Goal: Task Accomplishment & Management: Manage account settings

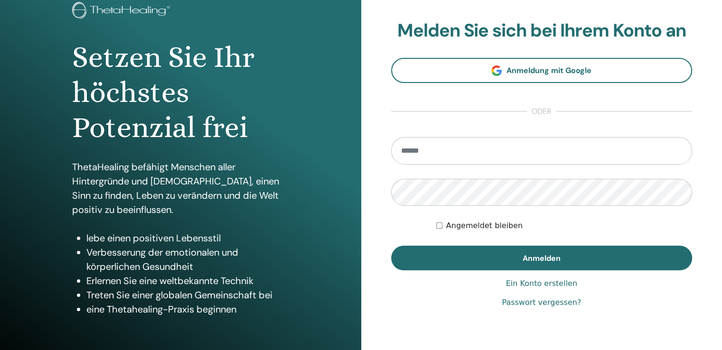
scroll to position [105, 0]
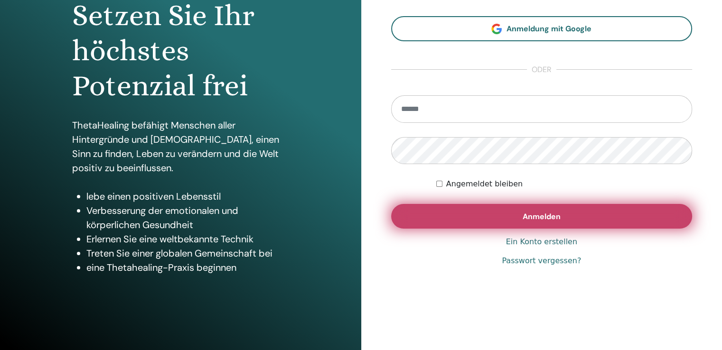
type input "**********"
click at [540, 210] on button "Anmelden" at bounding box center [542, 216] width 302 height 25
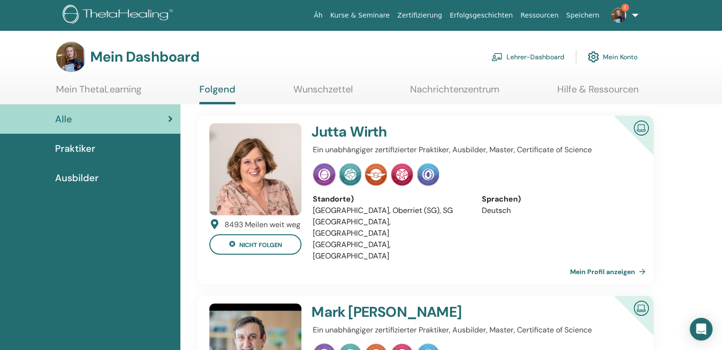
click at [505, 59] on link "Lehrer-Dashboard" at bounding box center [527, 57] width 73 height 21
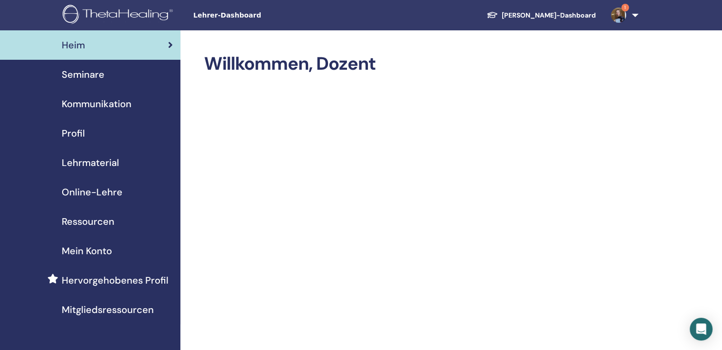
click at [89, 77] on font "Seminare" at bounding box center [83, 74] width 43 height 12
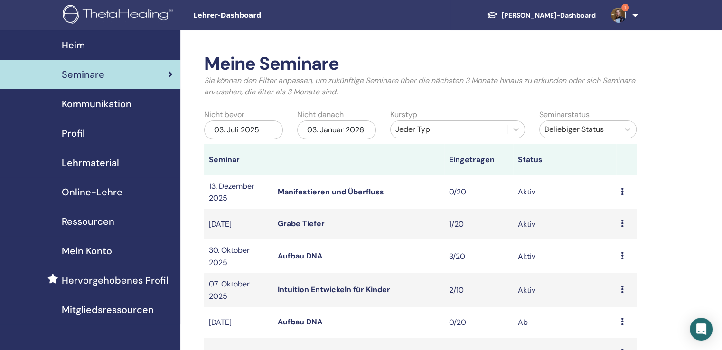
scroll to position [95, 0]
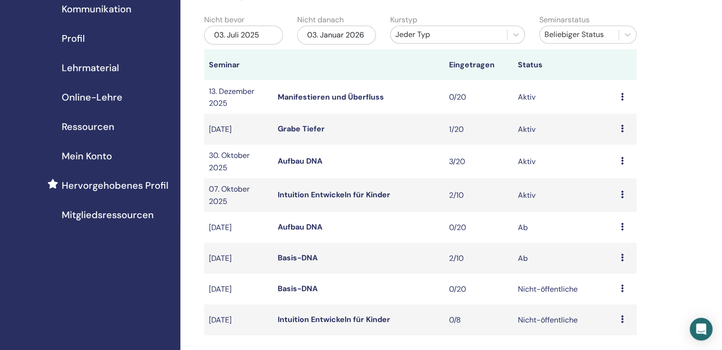
click at [97, 213] on font "Mitgliedsressourcen" at bounding box center [108, 215] width 92 height 12
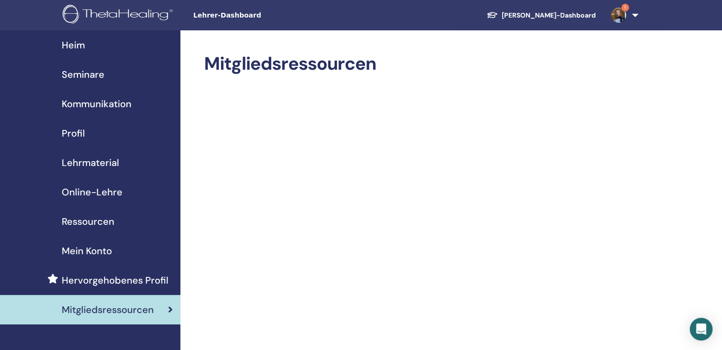
click at [97, 220] on font "Ressourcen" at bounding box center [88, 222] width 53 height 12
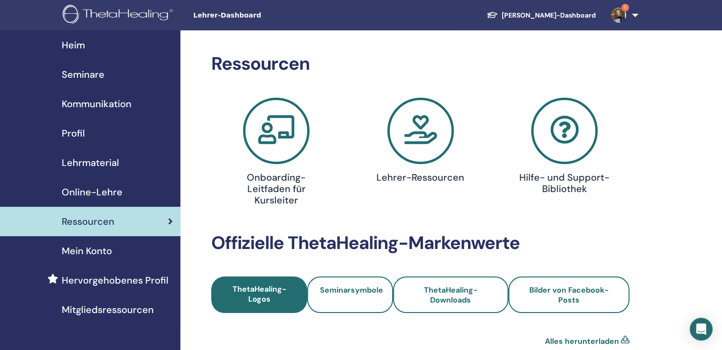
click at [99, 195] on span "Online-Lehre" at bounding box center [92, 192] width 61 height 14
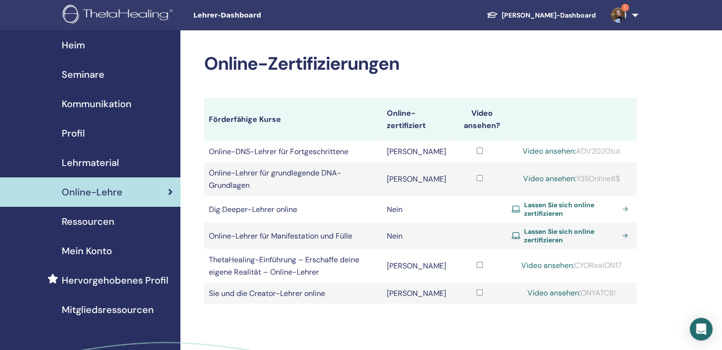
click at [98, 162] on font "Lehrmaterial" at bounding box center [90, 163] width 57 height 12
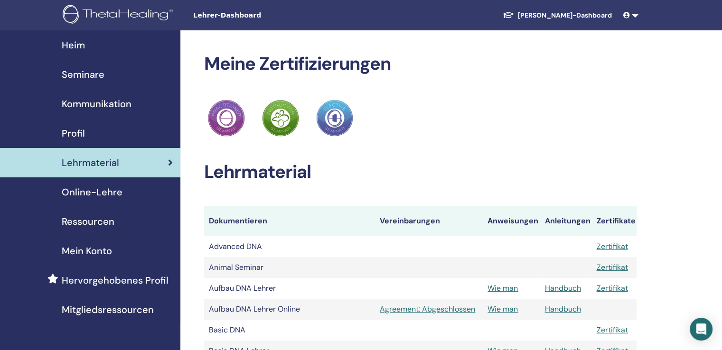
drag, startPoint x: 0, startPoint y: 0, endPoint x: 76, endPoint y: 129, distance: 149.4
click at [76, 129] on span "Profil" at bounding box center [73, 133] width 23 height 14
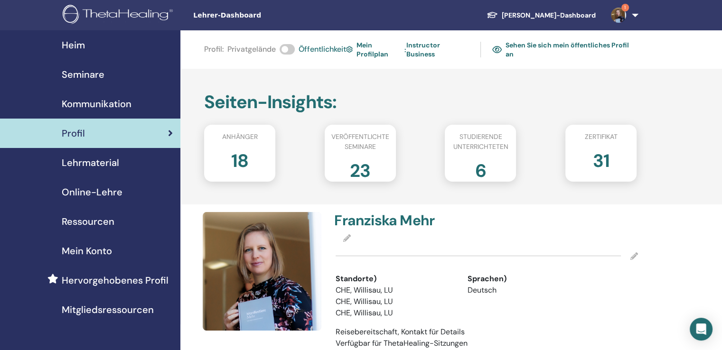
click at [239, 154] on font "18" at bounding box center [239, 161] width 17 height 24
click at [236, 136] on font "Anhänger" at bounding box center [240, 136] width 36 height 9
click at [80, 101] on font "Kommunikation" at bounding box center [97, 104] width 70 height 12
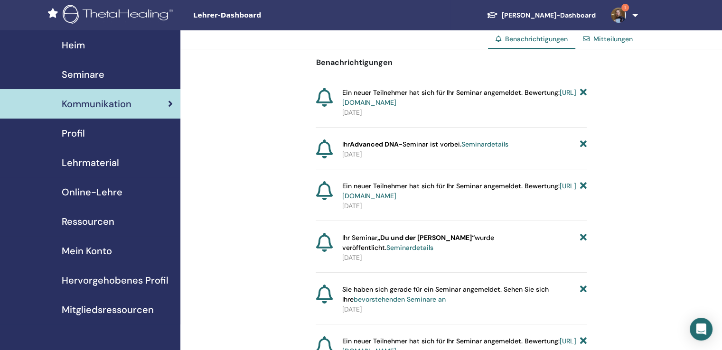
click at [87, 80] on font "Seminare" at bounding box center [83, 74] width 43 height 12
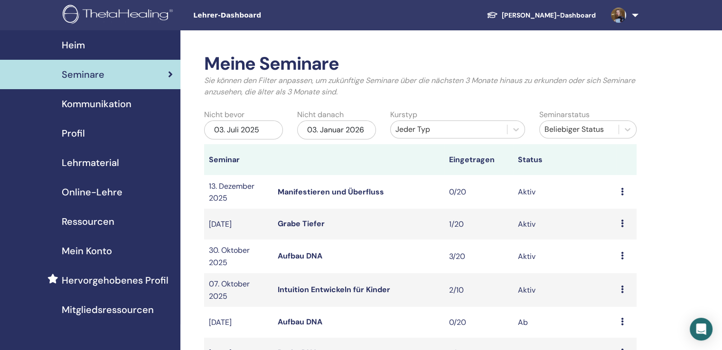
click at [74, 44] on font "Heim" at bounding box center [73, 45] width 23 height 12
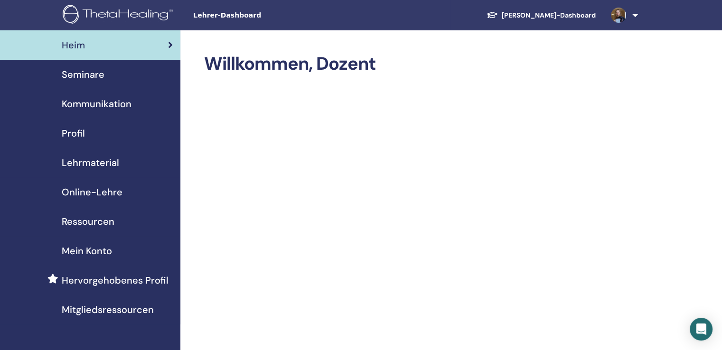
click at [91, 73] on font "Seminare" at bounding box center [83, 74] width 43 height 12
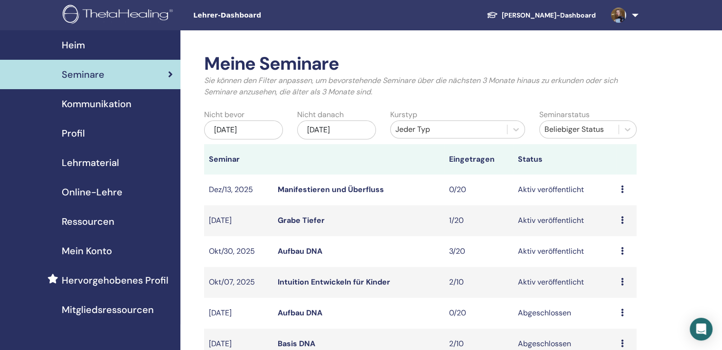
click at [304, 254] on link "Aufbau DNA" at bounding box center [300, 251] width 45 height 10
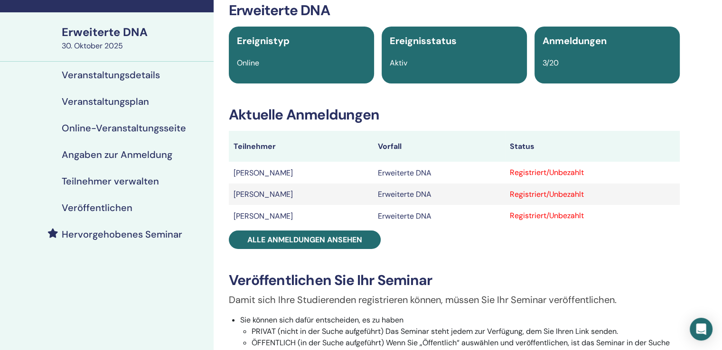
scroll to position [47, 0]
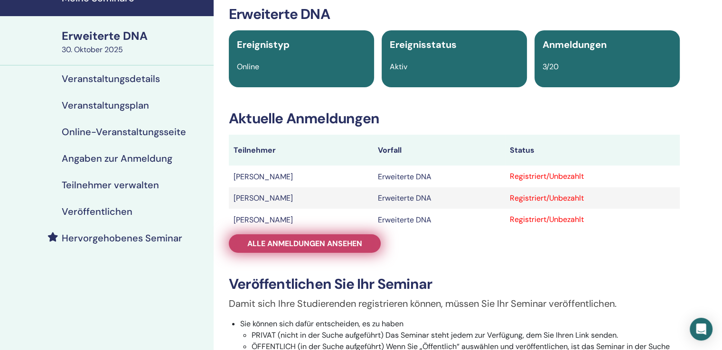
click at [286, 244] on font "Alle Anmeldungen ansehen" at bounding box center [304, 244] width 115 height 10
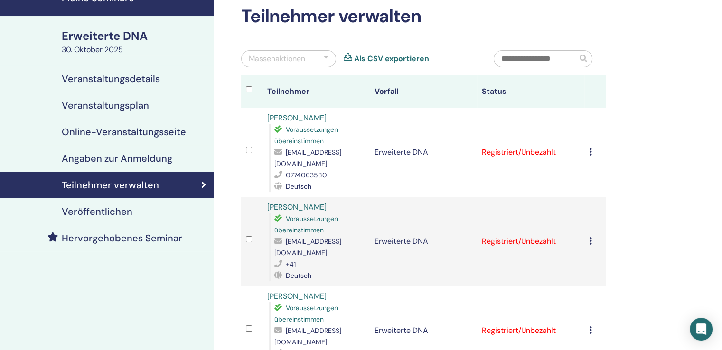
click at [591, 148] on icon at bounding box center [590, 152] width 3 height 8
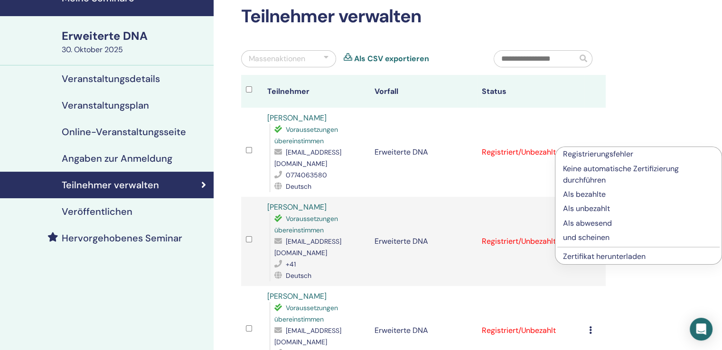
click at [521, 170] on td "Registriert/Unbezahlt" at bounding box center [530, 152] width 107 height 89
